Goal: Task Accomplishment & Management: Use online tool/utility

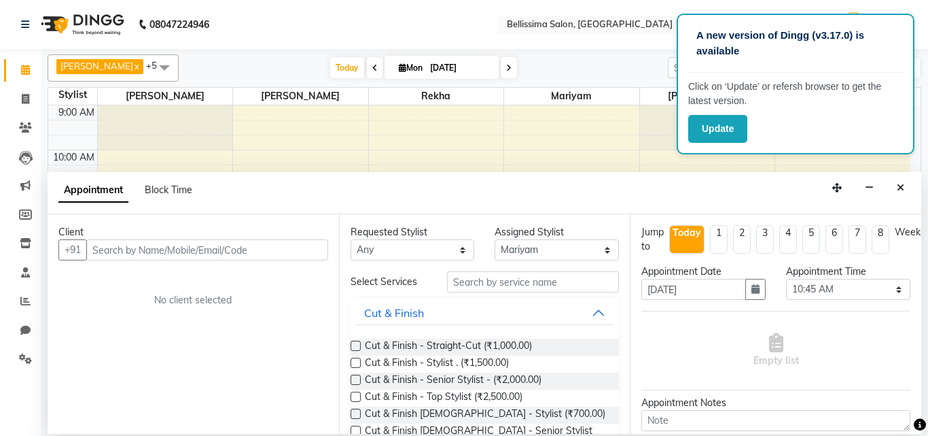
select select "79979"
select select "645"
select select "tentative"
click at [667, 141] on div at bounding box center [707, 127] width 135 height 45
click at [724, 130] on button "Update" at bounding box center [717, 129] width 59 height 28
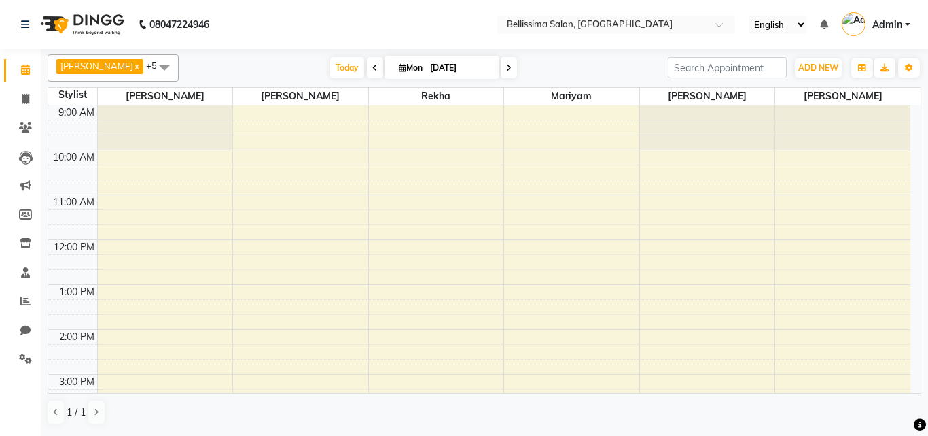
click at [810, 69] on span "ADD NEW" at bounding box center [818, 68] width 40 height 10
click at [833, 72] on span "ADD NEW" at bounding box center [818, 68] width 40 height 10
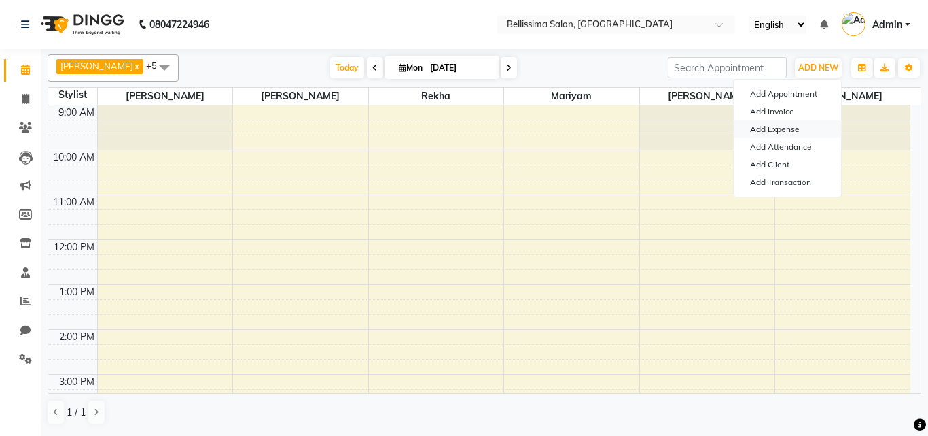
click at [800, 126] on link "Add Expense" at bounding box center [787, 129] width 107 height 18
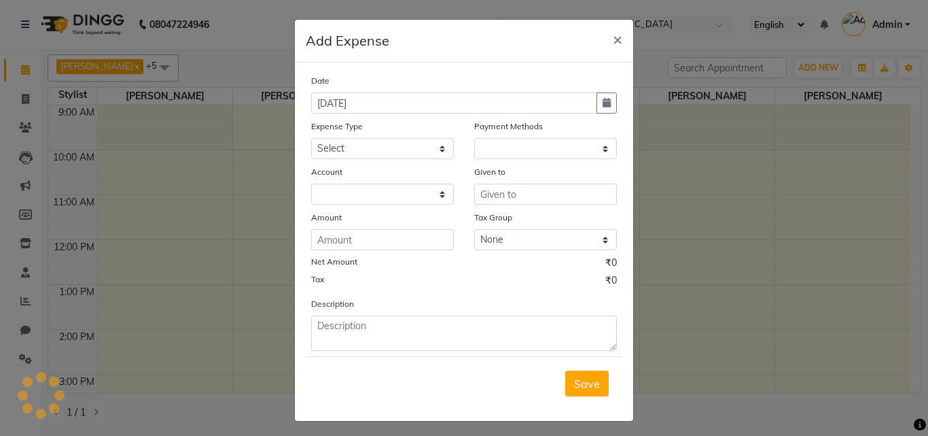
select select "1"
select select "7423"
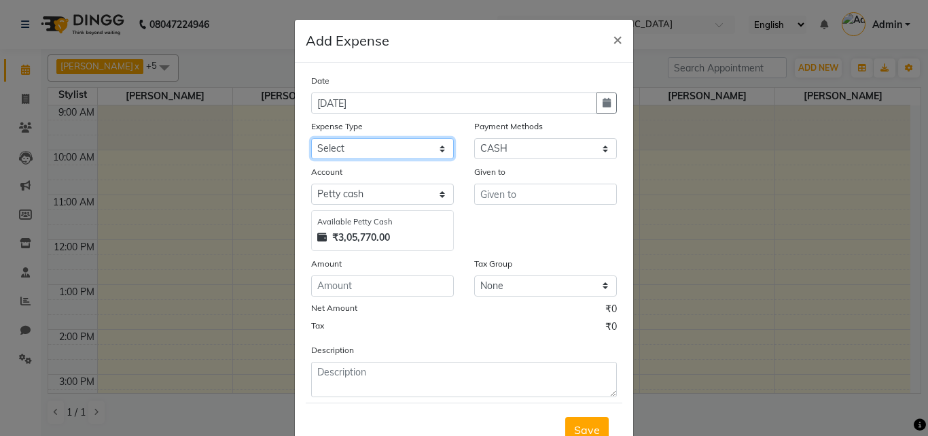
click at [412, 146] on select "Select Advance Salary Bank charges Car maintenance Cash transfer to bank Cash t…" at bounding box center [382, 148] width 143 height 21
select select "23984"
click at [311, 138] on select "Select Advance Salary Bank charges Car maintenance Cash transfer to bank Cash t…" at bounding box center [382, 148] width 143 height 21
click at [341, 403] on div "Save" at bounding box center [464, 429] width 317 height 54
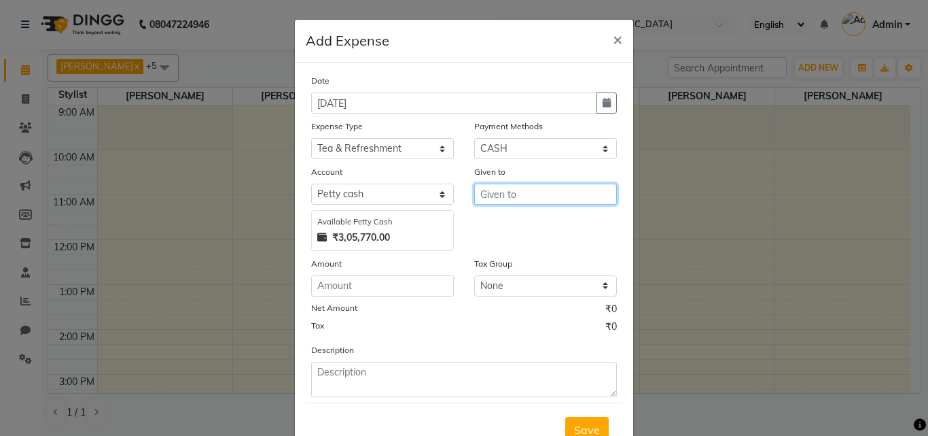
click at [557, 196] on input "text" at bounding box center [545, 193] width 143 height 21
type input "staff"
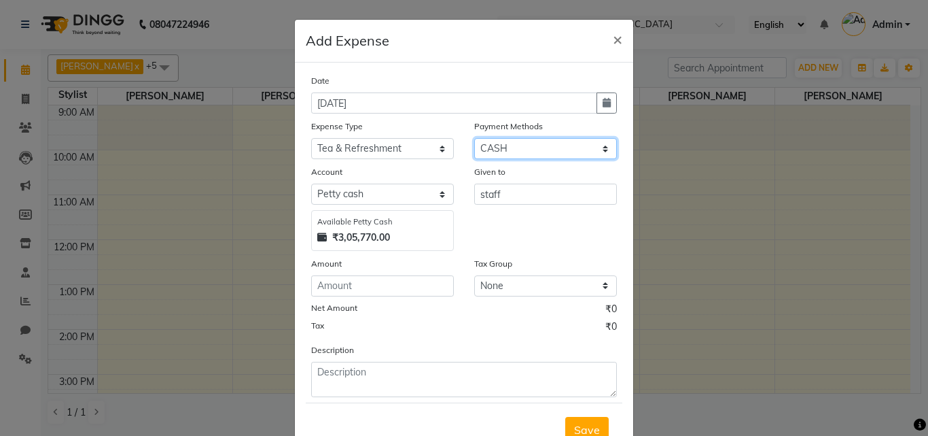
click at [520, 143] on select "Select Package LUZO Lash GPay Prepaid Nail GPay Wallet Points CARD Complimentar…" at bounding box center [545, 148] width 143 height 21
click at [525, 139] on select "Select Package LUZO Lash GPay Prepaid Nail GPay Wallet Points CARD Complimentar…" at bounding box center [545, 148] width 143 height 21
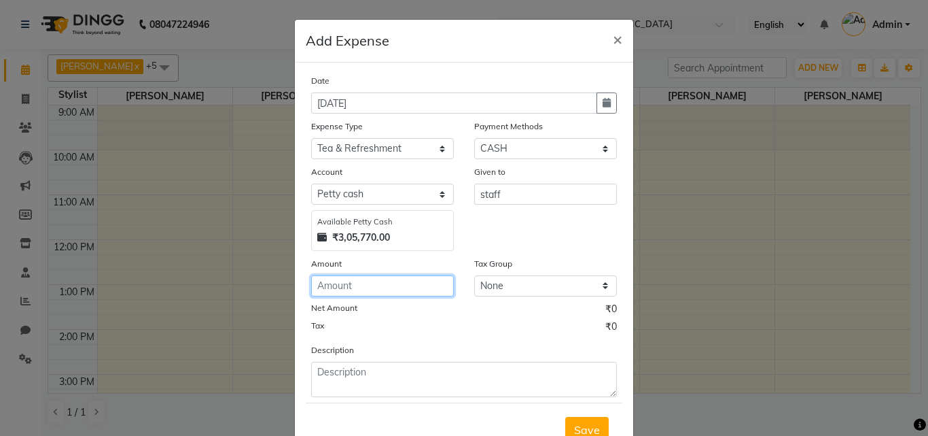
click at [393, 289] on input "number" at bounding box center [382, 285] width 143 height 21
type input "40"
click at [577, 427] on span "Save" at bounding box center [587, 430] width 26 height 14
